Goal: Find specific page/section: Find specific page/section

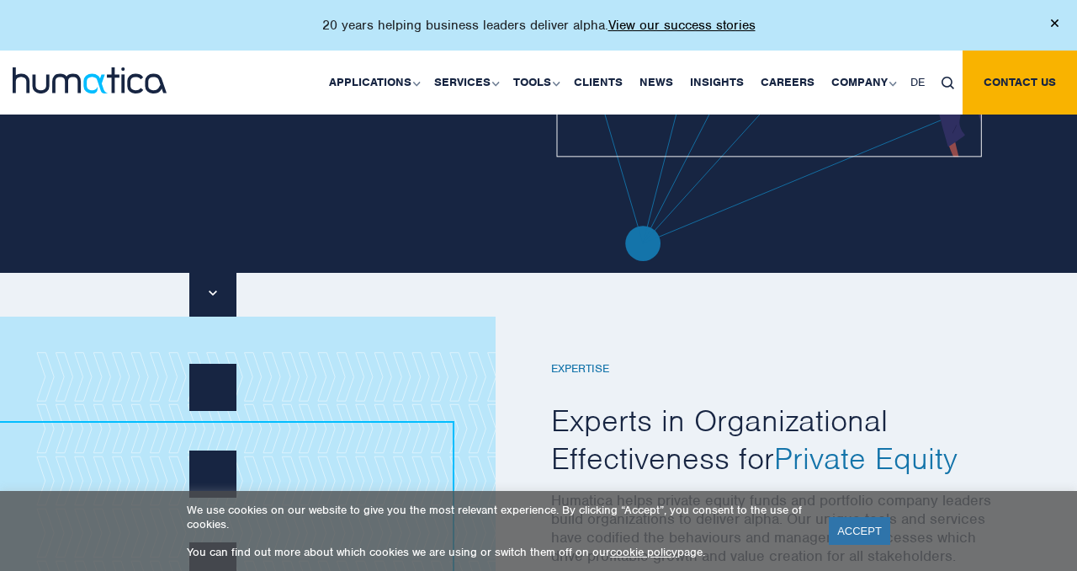
scroll to position [301, 0]
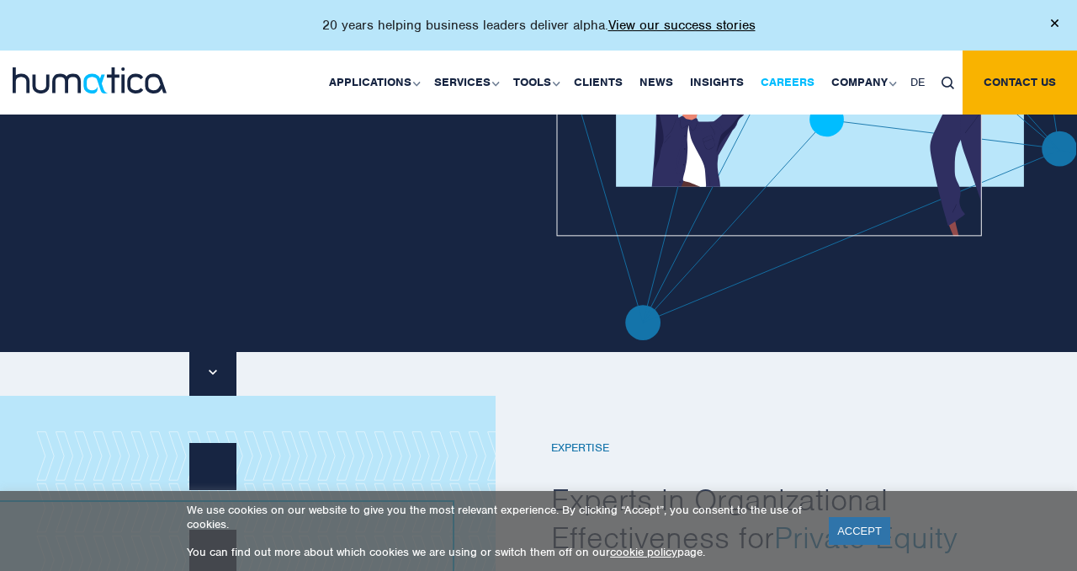
click at [801, 79] on link "Careers" at bounding box center [788, 83] width 71 height 64
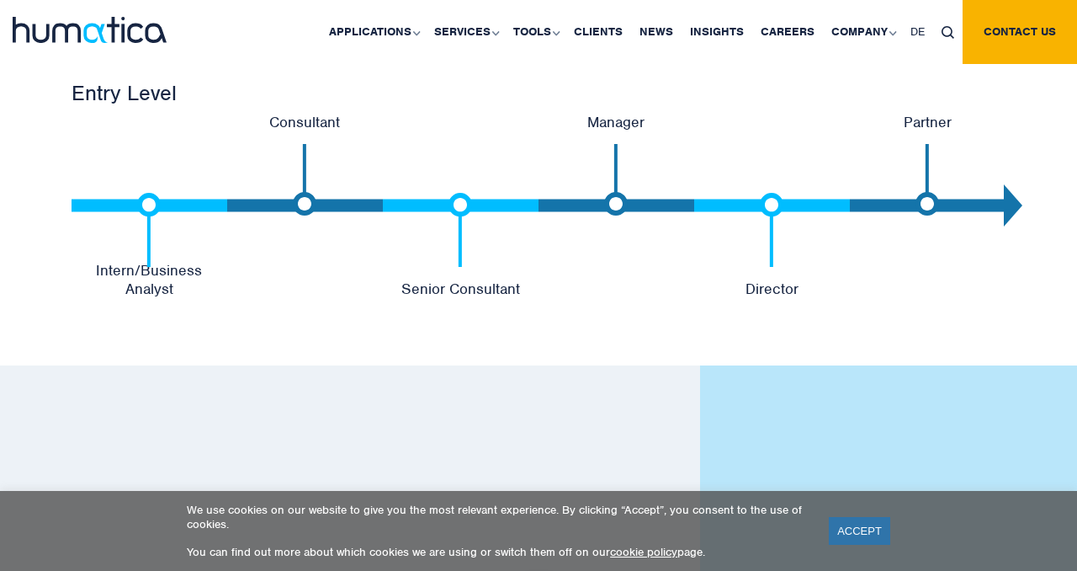
scroll to position [3627, 0]
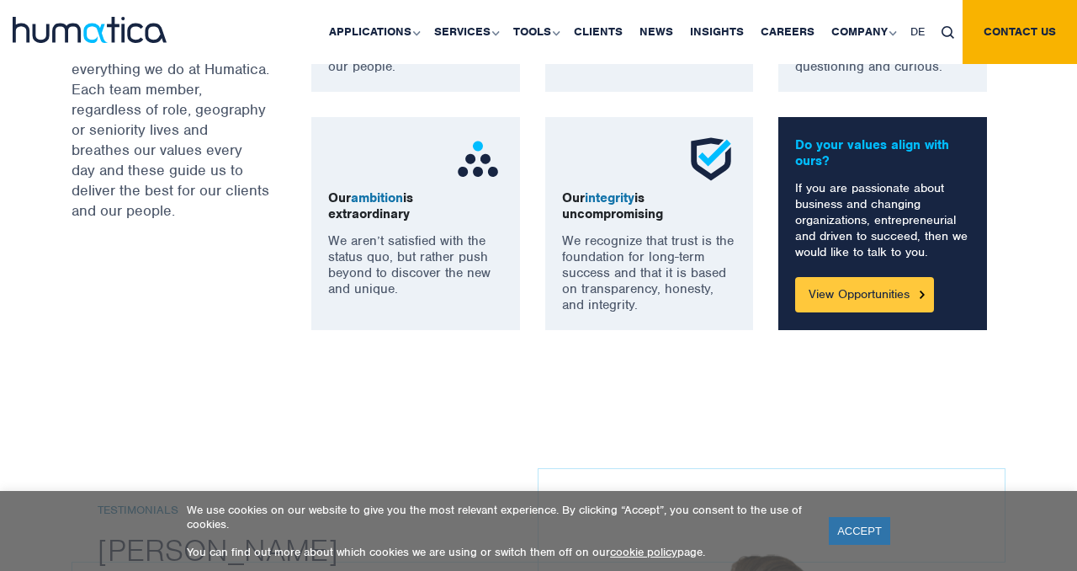
click at [820, 292] on link "View Opportunities" at bounding box center [864, 294] width 139 height 35
